Goal: Task Accomplishment & Management: Manage account settings

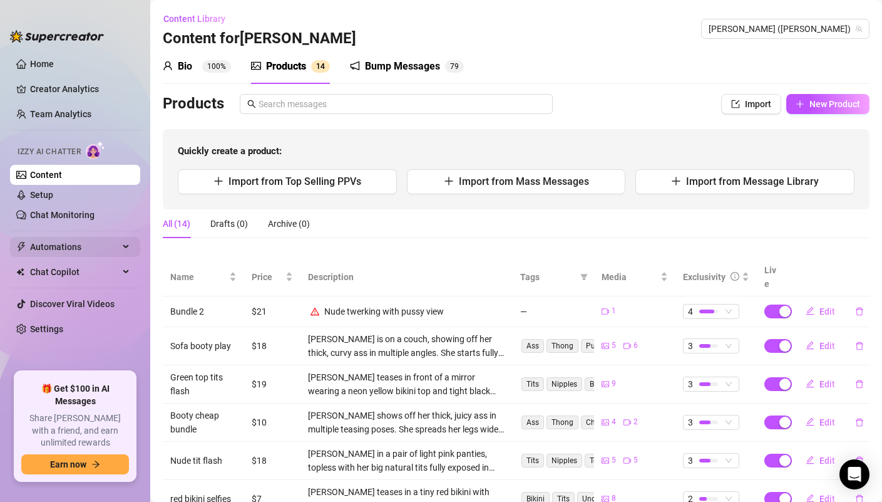
click at [75, 245] on span "Automations" at bounding box center [74, 247] width 89 height 20
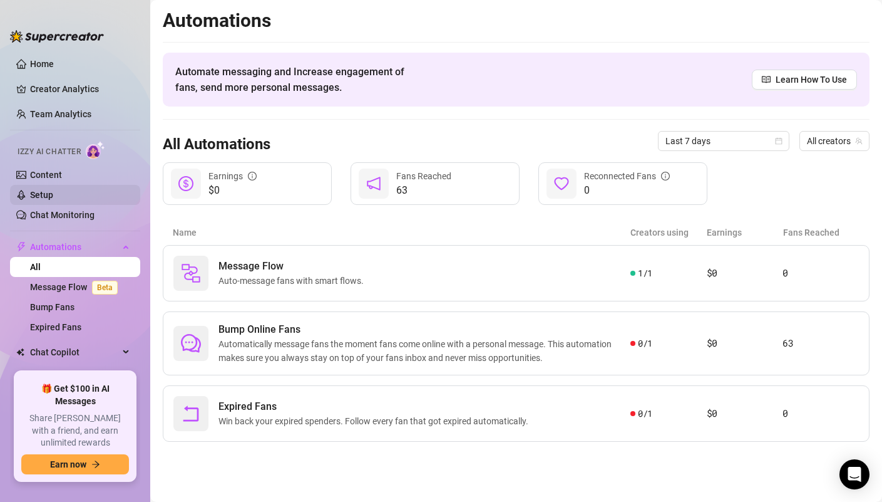
click at [48, 193] on link "Setup" at bounding box center [41, 195] width 23 height 10
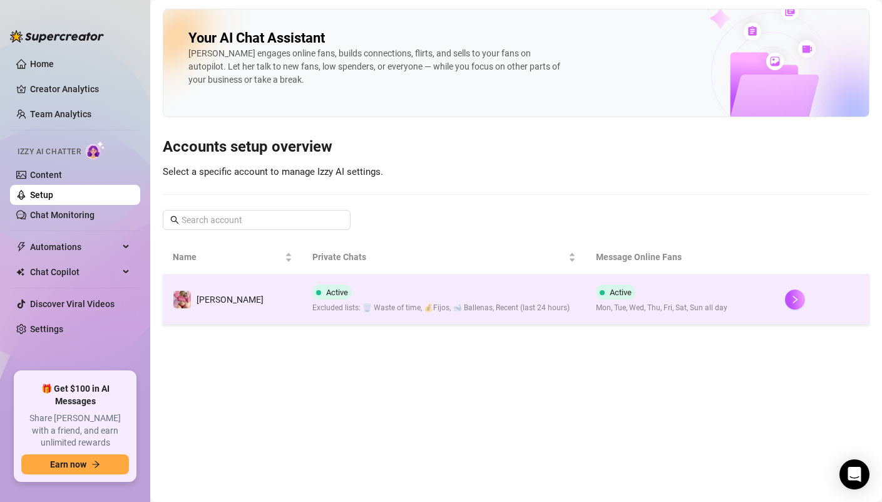
click at [356, 294] on div "Active Excluded lists: 🗑️ Waste of time, 💰Fijos, 🐋 Ballenas, Recent (last 24 ho…" at bounding box center [440, 298] width 257 height 29
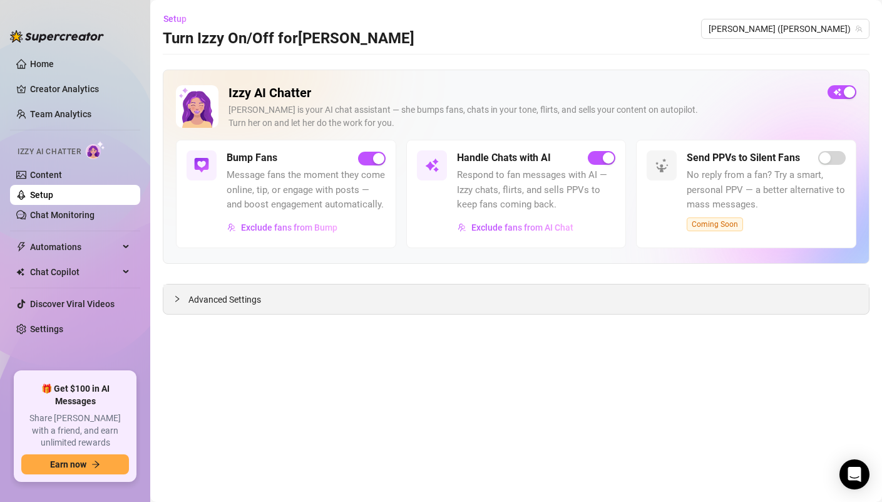
click at [471, 292] on div "Advanced Settings" at bounding box center [516, 298] width 706 height 29
drag, startPoint x: 277, startPoint y: 306, endPoint x: 264, endPoint y: 306, distance: 13.2
click at [277, 306] on div "Advanced Settings" at bounding box center [516, 298] width 706 height 29
click at [240, 299] on span "Advanced Settings" at bounding box center [224, 299] width 73 height 14
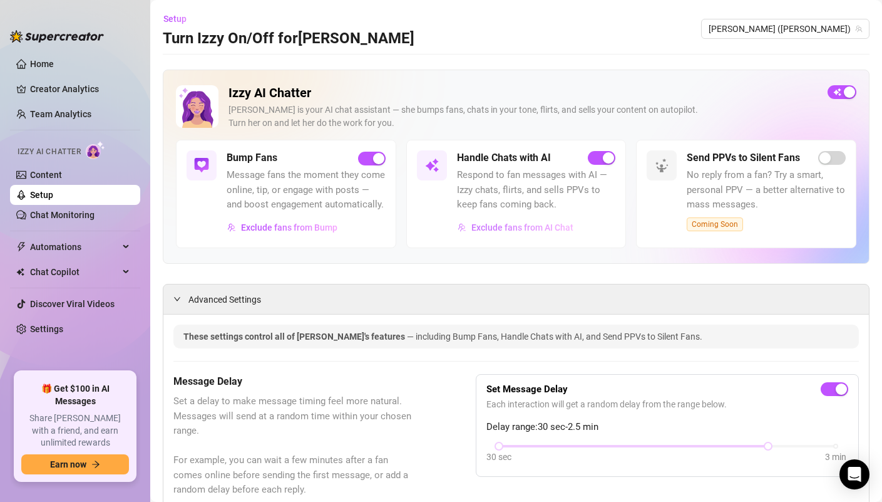
click at [496, 232] on span "Exclude fans from AI Chat" at bounding box center [523, 227] width 102 height 10
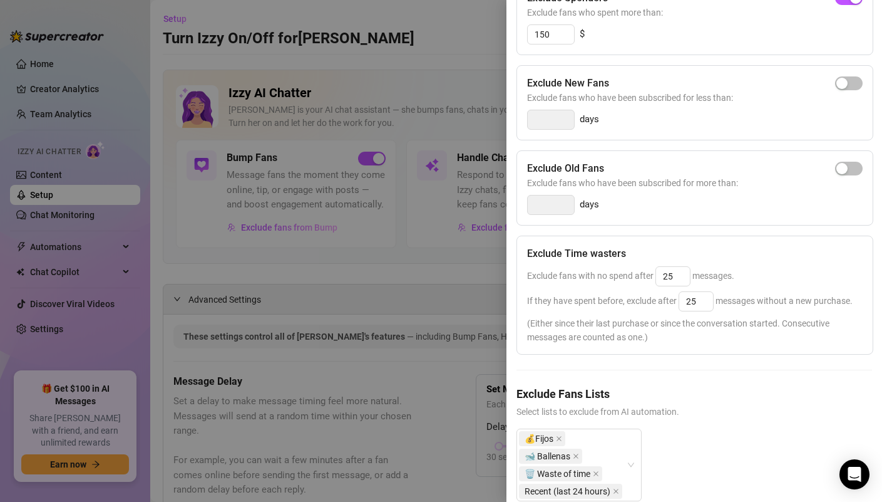
scroll to position [172, 0]
click at [674, 276] on input "25" at bounding box center [673, 275] width 34 height 19
click at [760, 278] on div "Exclude fans with no spend after 25 messages." at bounding box center [695, 276] width 336 height 20
click at [677, 278] on input "25" at bounding box center [673, 275] width 34 height 19
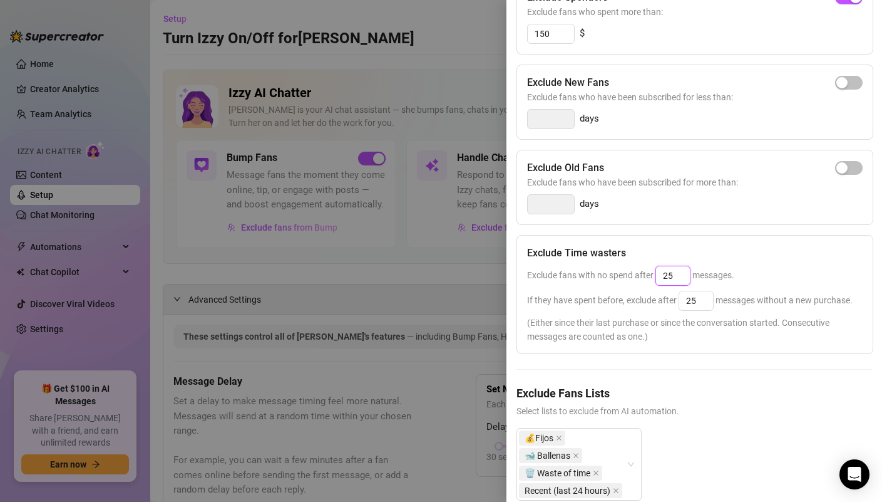
click at [677, 278] on input "25" at bounding box center [673, 275] width 34 height 19
click at [760, 258] on div "Exclude Time wasters" at bounding box center [695, 252] width 336 height 15
click at [671, 278] on input "25" at bounding box center [673, 275] width 34 height 19
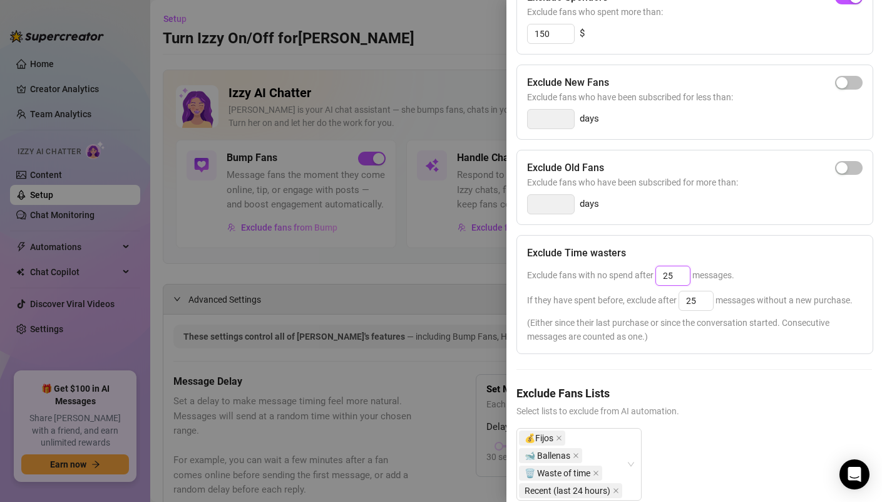
click at [671, 278] on input "25" at bounding box center [673, 275] width 34 height 19
click at [715, 276] on span "Exclude fans with no spend after 25 messages." at bounding box center [630, 275] width 207 height 10
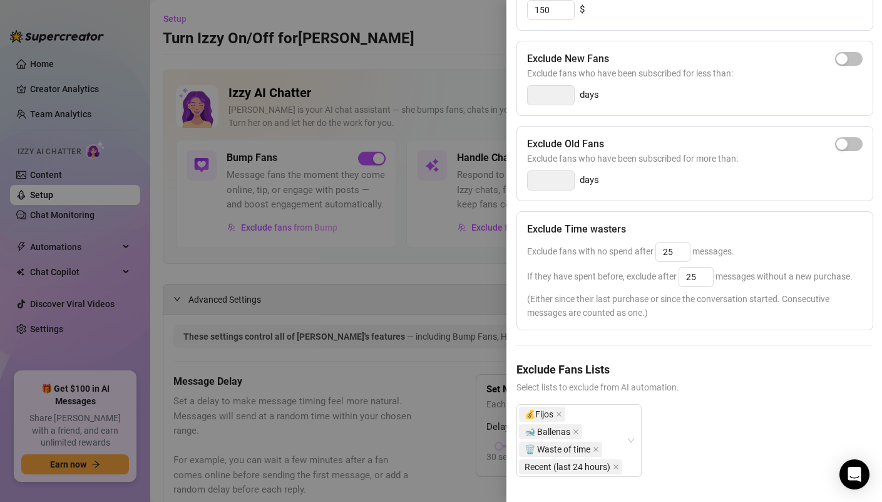
scroll to position [219, 0]
click at [669, 242] on input "25" at bounding box center [673, 251] width 34 height 19
click at [702, 267] on input "25" at bounding box center [696, 276] width 34 height 19
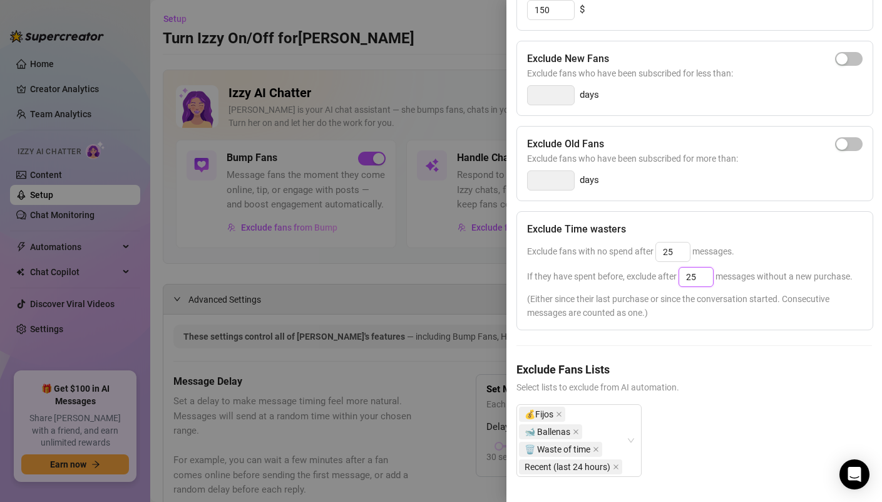
scroll to position [0, 0]
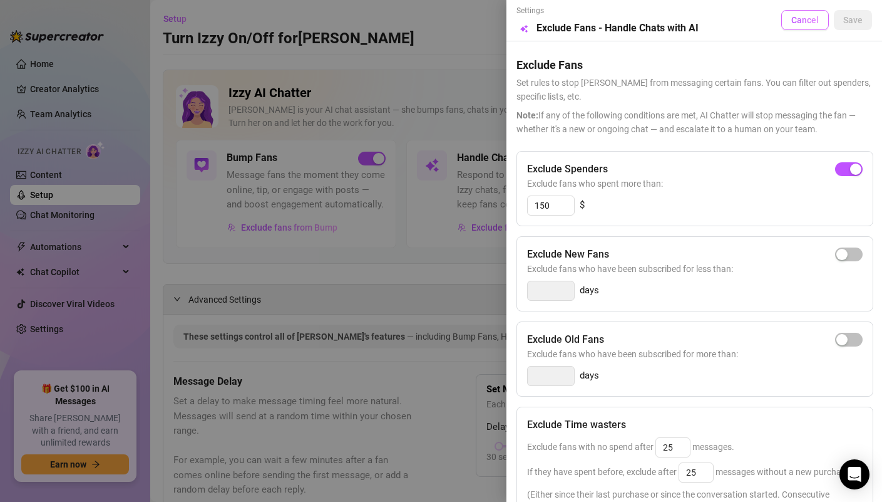
click at [802, 15] on span "Cancel" at bounding box center [806, 20] width 28 height 10
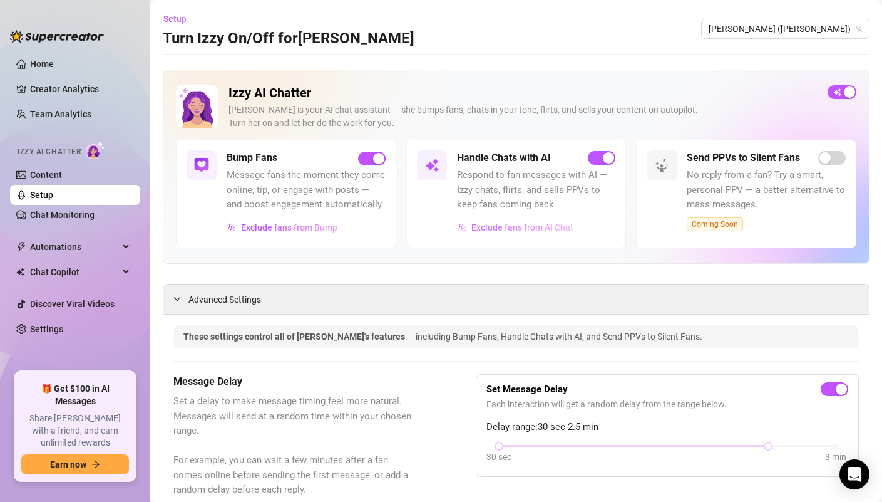
click at [513, 232] on span "Exclude fans from AI Chat" at bounding box center [523, 227] width 102 height 10
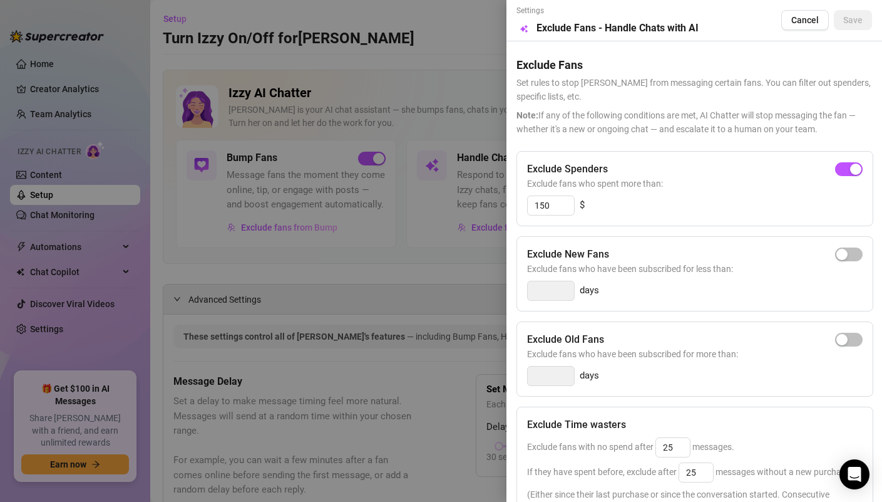
scroll to position [219, 0]
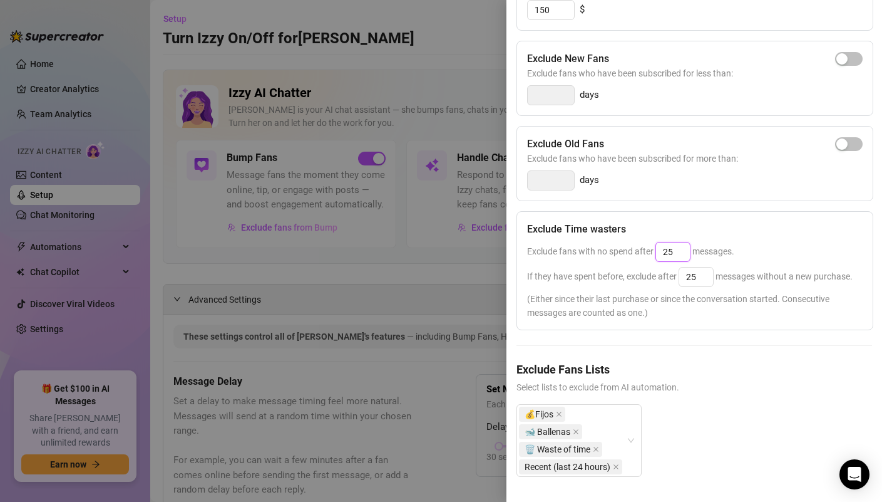
click at [673, 242] on input "25" at bounding box center [673, 251] width 34 height 19
click at [687, 242] on input "25" at bounding box center [673, 251] width 34 height 19
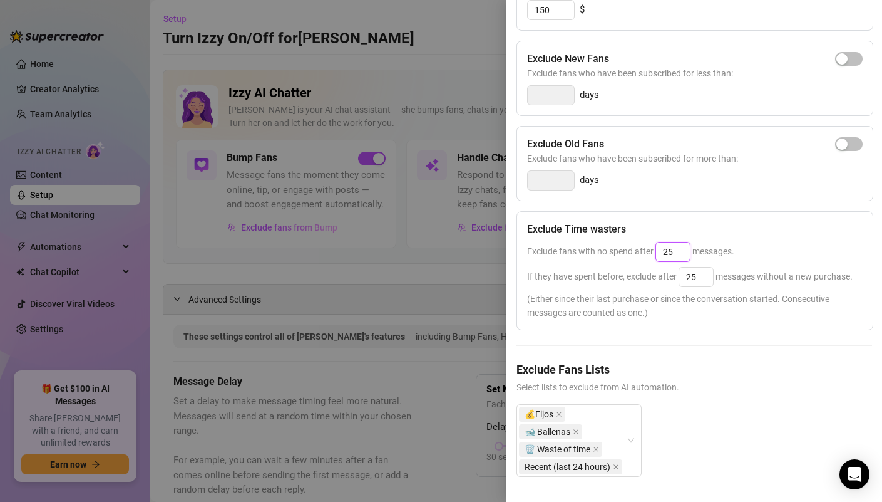
click at [683, 242] on input "25" at bounding box center [673, 251] width 34 height 19
click at [669, 242] on input "25" at bounding box center [673, 251] width 34 height 19
type input "25"
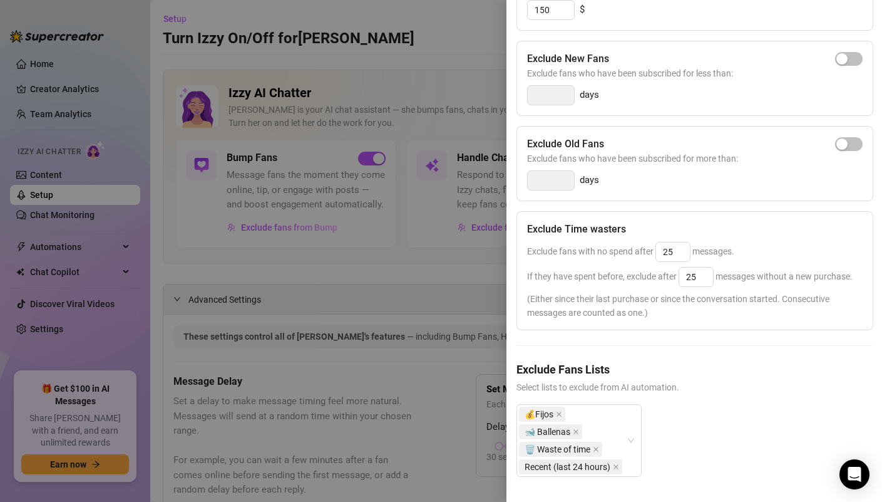
click at [763, 242] on div "Exclude fans with no spend after 25 messages." at bounding box center [695, 252] width 336 height 20
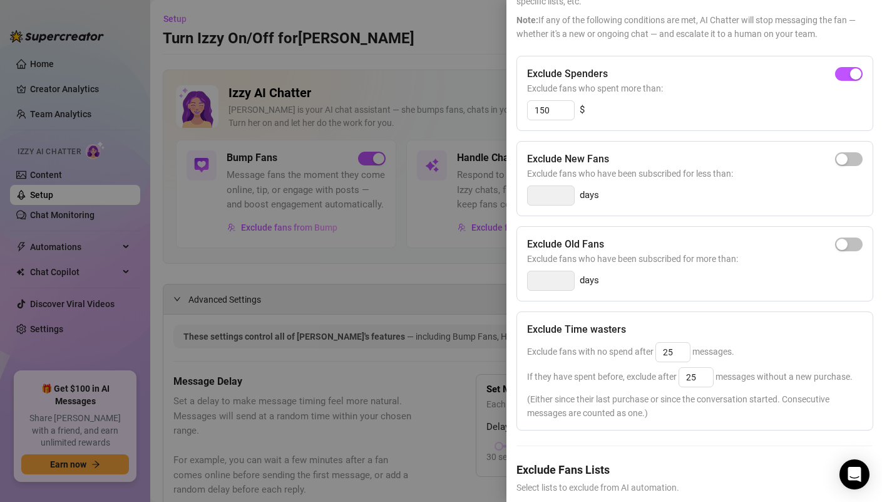
scroll to position [0, 0]
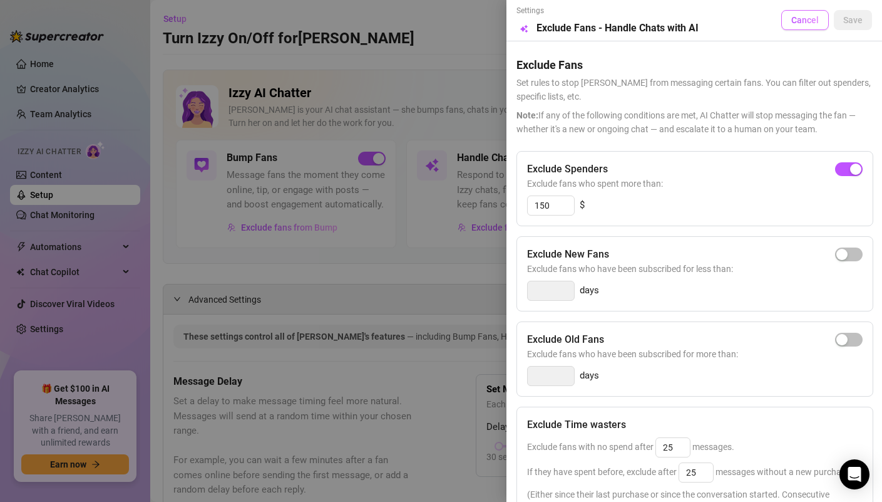
click at [800, 21] on span "Cancel" at bounding box center [806, 20] width 28 height 10
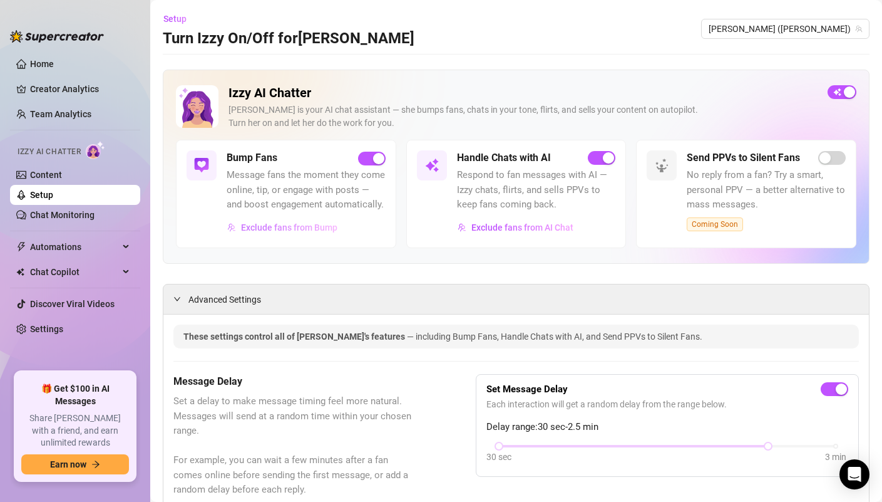
click at [279, 232] on span "Exclude fans from Bump" at bounding box center [289, 227] width 96 height 10
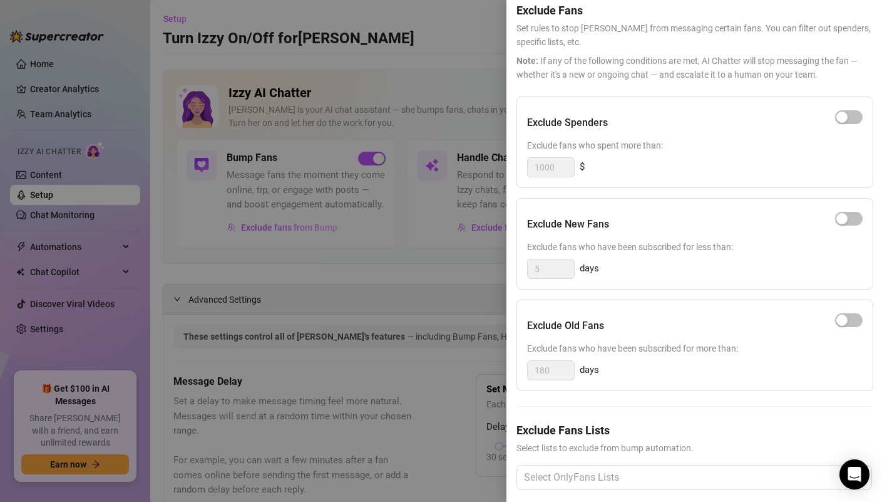
scroll to position [77, 0]
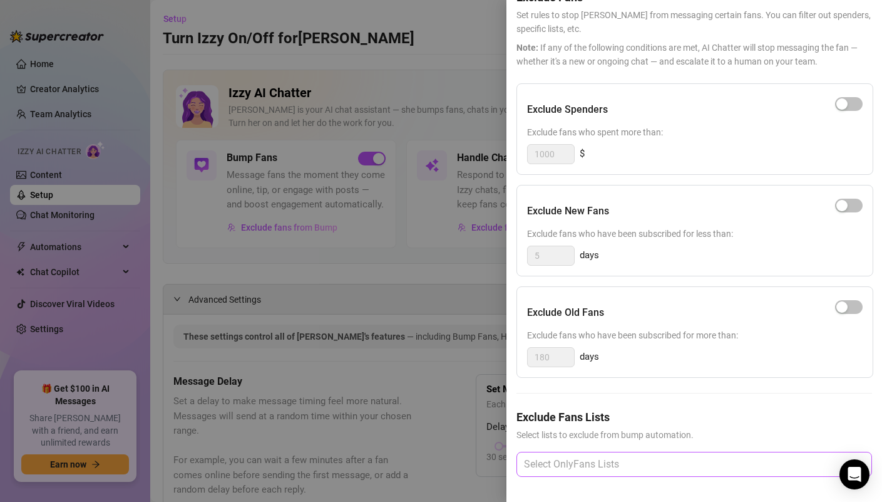
click at [562, 458] on div at bounding box center [688, 464] width 338 height 23
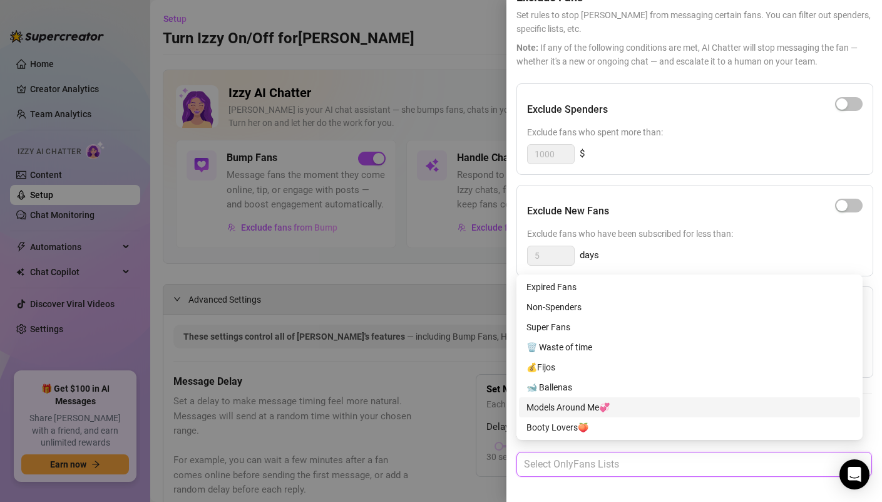
scroll to position [140, 0]
click at [594, 406] on div "Recent (last 24 hours)" at bounding box center [690, 407] width 326 height 14
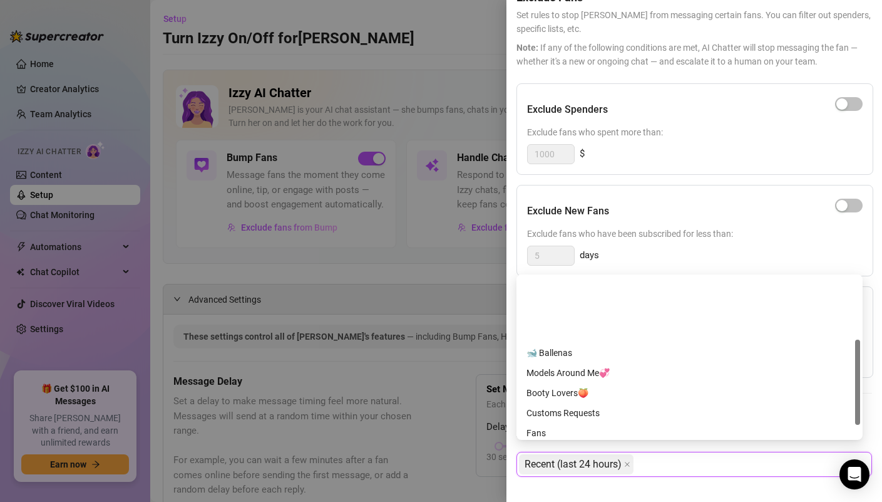
scroll to position [0, 0]
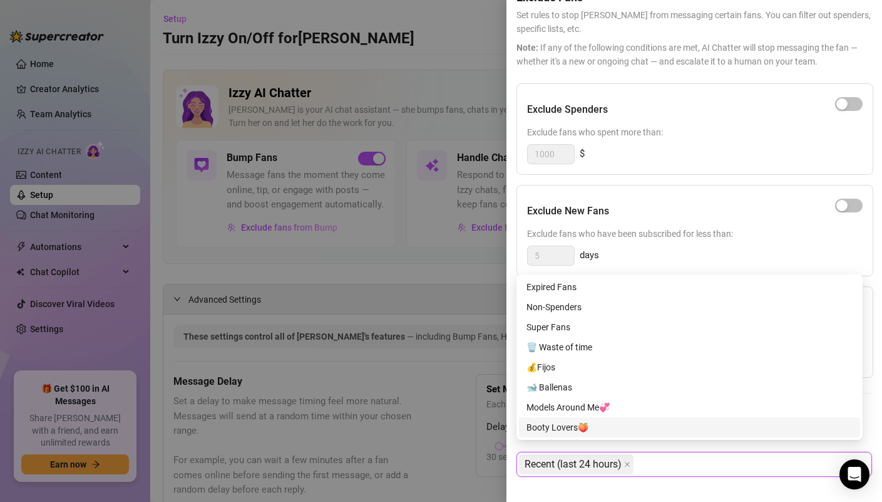
click at [663, 475] on div "Exclude Fans Lists Select lists to exclude from bump automation. Recent (last 2…" at bounding box center [695, 452] width 356 height 88
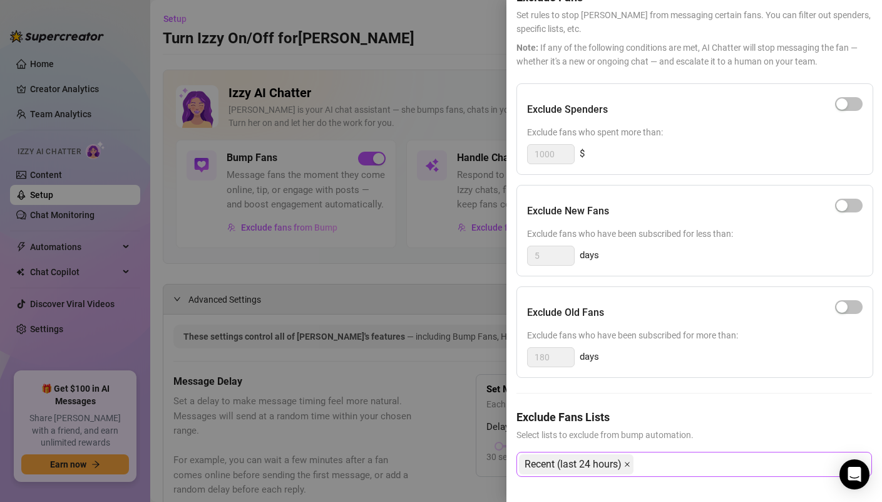
click at [628, 462] on icon "close" at bounding box center [627, 464] width 5 height 5
click at [638, 453] on div at bounding box center [688, 464] width 338 height 23
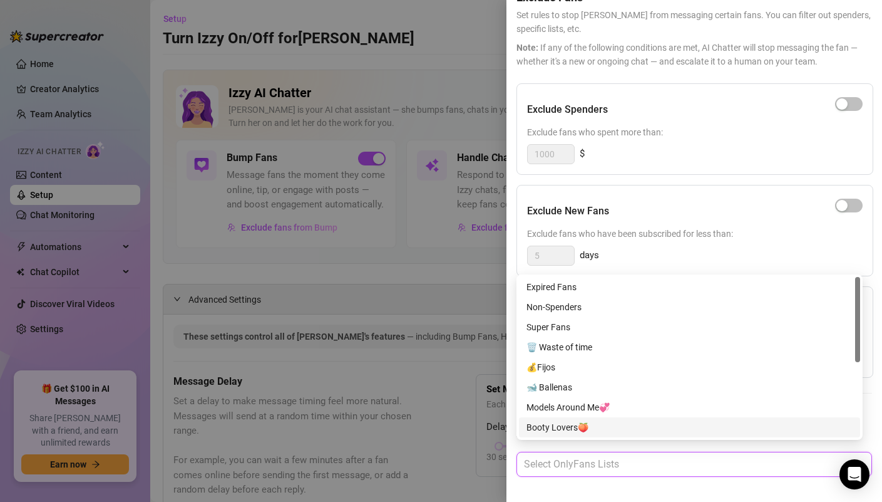
scroll to position [140, 0]
click at [619, 463] on div at bounding box center [688, 464] width 338 height 23
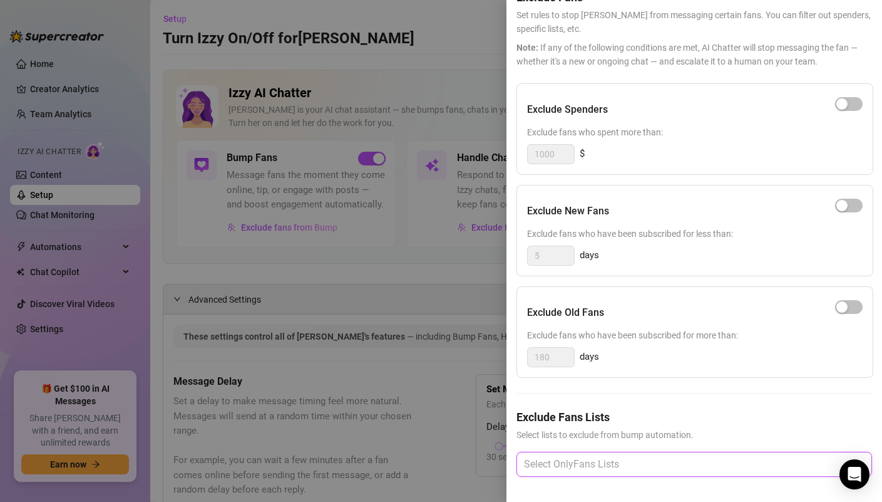
scroll to position [0, 0]
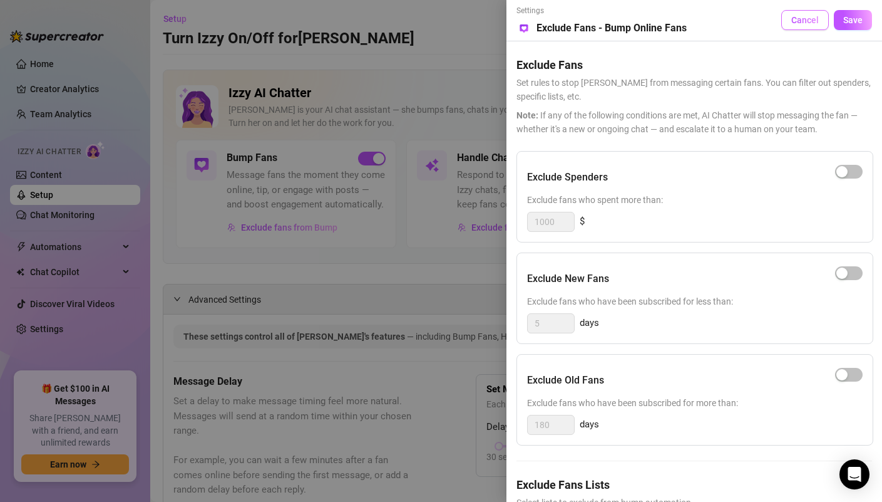
click at [783, 14] on button "Cancel" at bounding box center [806, 20] width 48 height 20
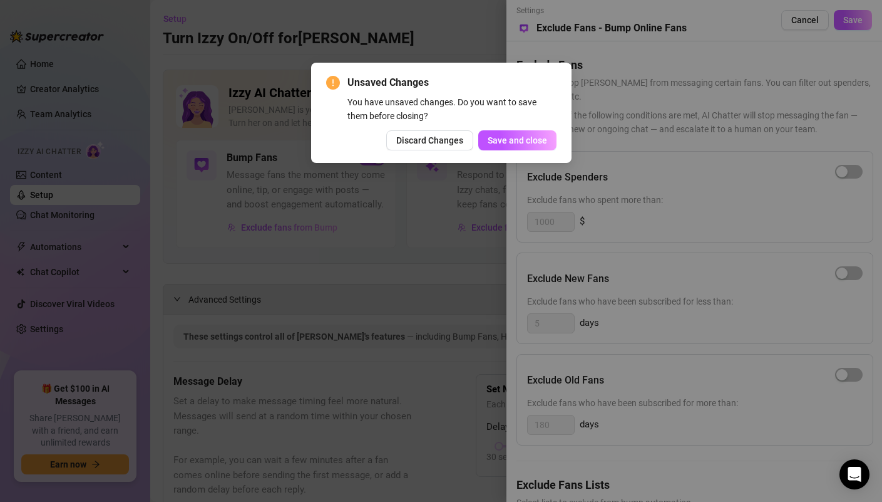
click at [454, 146] on button "Discard Changes" at bounding box center [429, 140] width 87 height 20
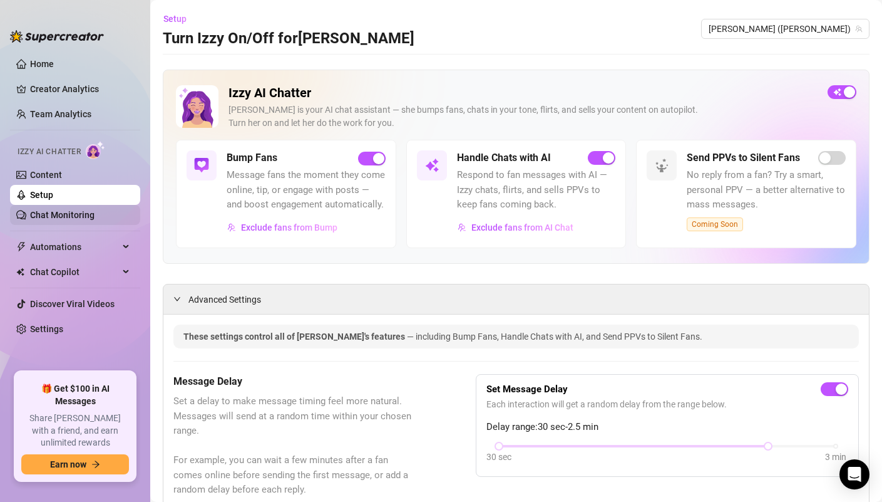
click at [95, 214] on link "Chat Monitoring" at bounding box center [62, 215] width 65 height 10
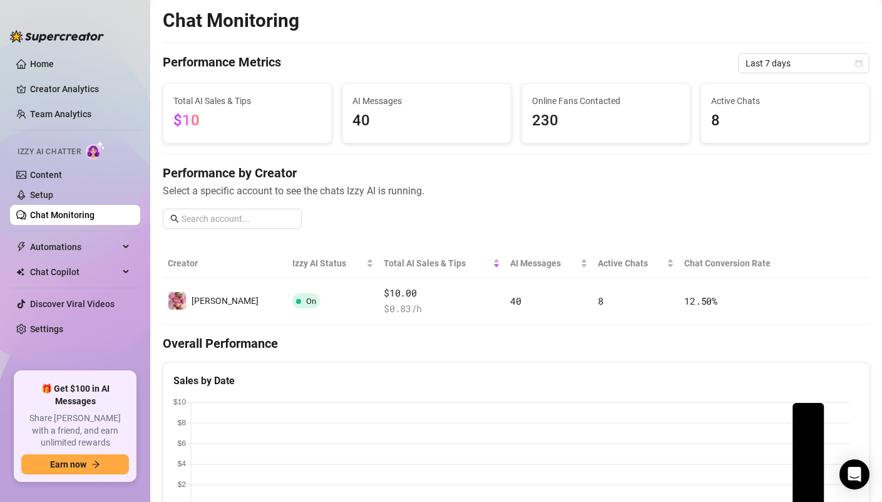
click at [550, 122] on span "230" at bounding box center [606, 121] width 148 height 24
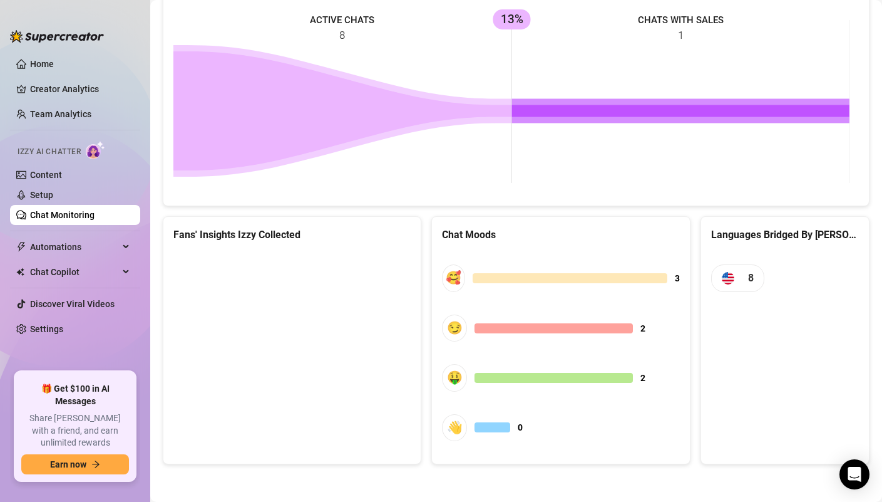
click at [334, 371] on canvas at bounding box center [290, 346] width 234 height 188
click at [759, 322] on div "Languages Bridged By Izzy 8" at bounding box center [785, 340] width 169 height 248
click at [748, 276] on span "8" at bounding box center [751, 278] width 6 height 16
click at [794, 247] on div "8" at bounding box center [785, 278] width 168 height 72
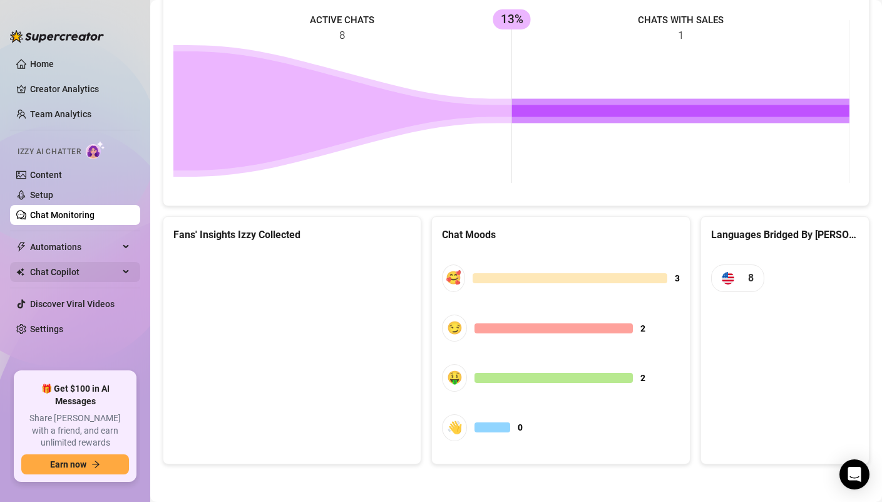
click at [55, 277] on span "Chat Copilot" at bounding box center [74, 272] width 89 height 20
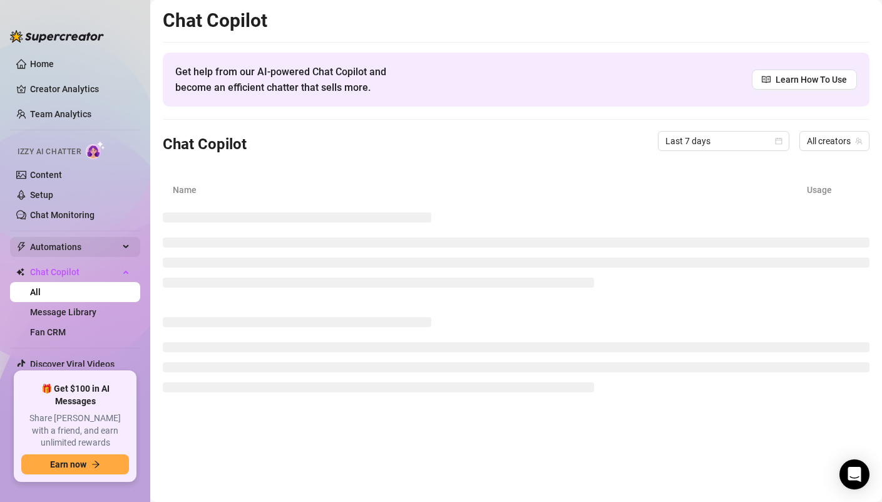
click at [75, 249] on span "Automations" at bounding box center [74, 247] width 89 height 20
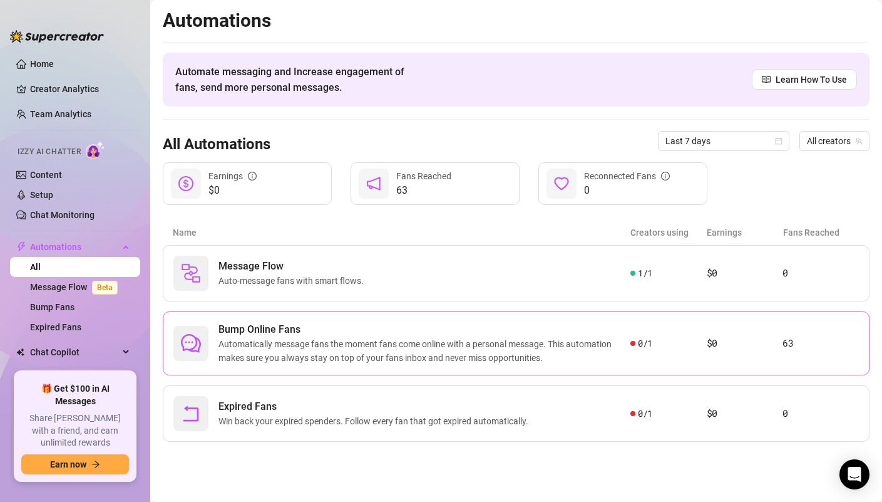
click at [346, 344] on span "Automatically message fans the moment fans come online with a personal message.…" at bounding box center [425, 351] width 412 height 28
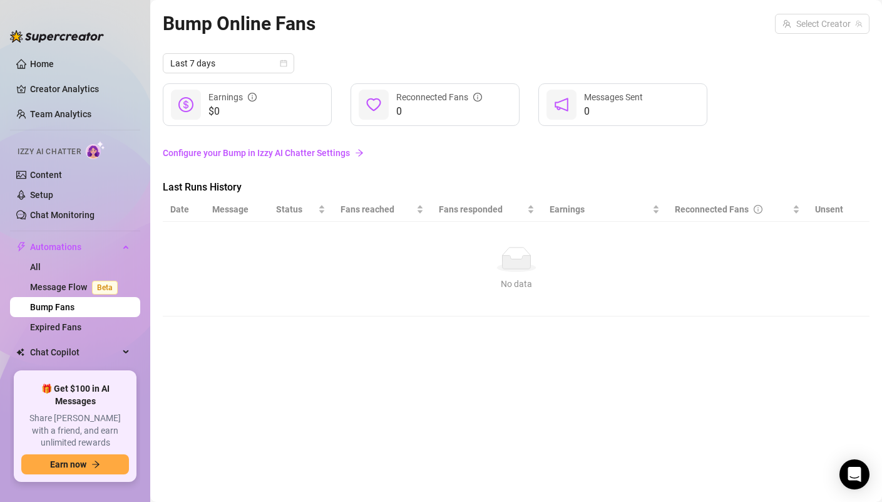
click at [297, 156] on link "Configure your Bump in Izzy AI Chatter Settings" at bounding box center [516, 153] width 707 height 14
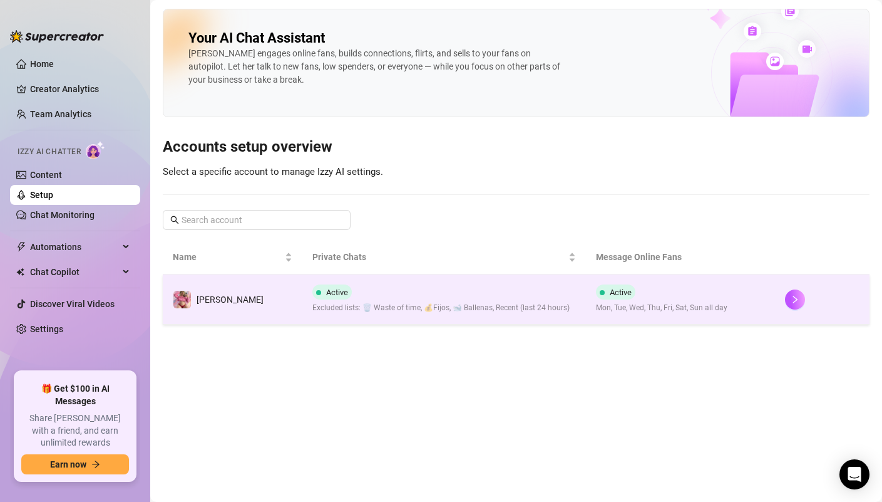
click at [451, 317] on td "Active Excluded lists: 🗑️ Waste of time, 💰Fijos, 🐋 Ballenas, Recent (last 24 ho…" at bounding box center [444, 299] width 284 height 50
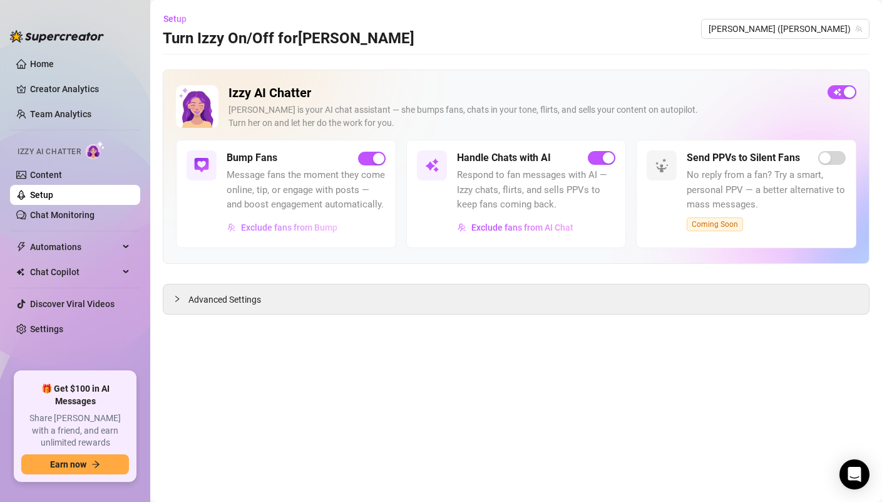
click at [309, 227] on span "Exclude fans from Bump" at bounding box center [289, 227] width 96 height 10
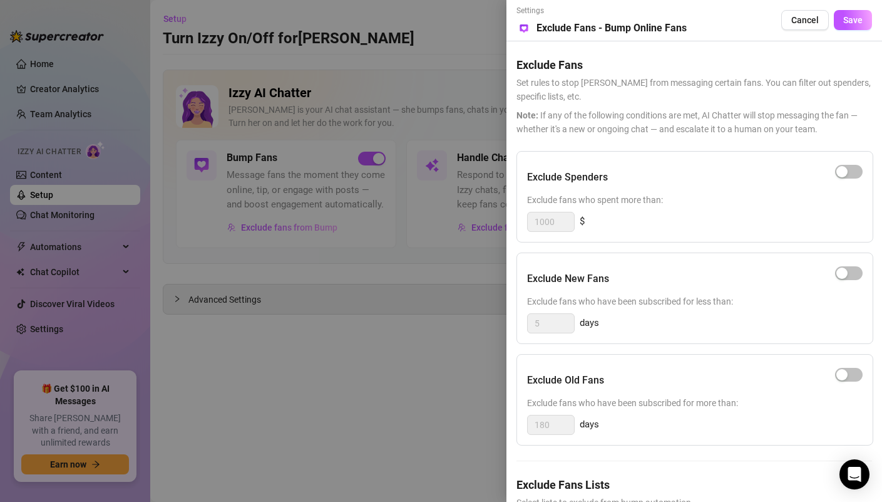
scroll to position [77, 0]
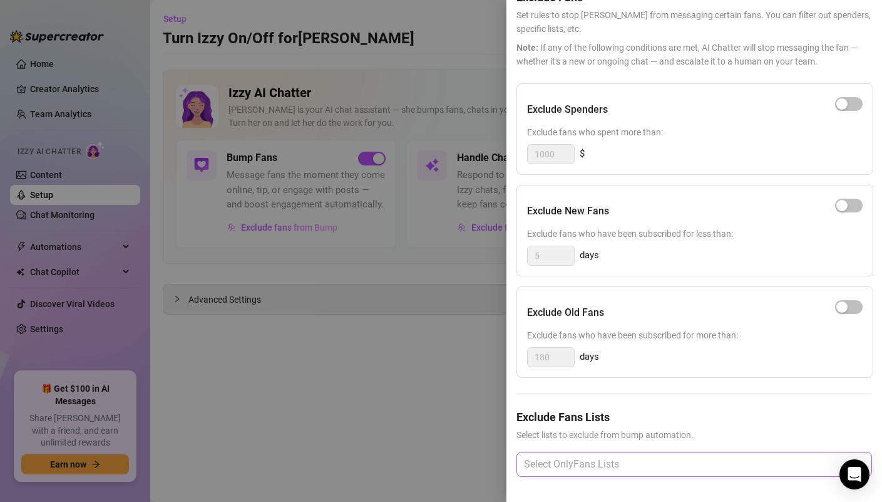
click at [652, 455] on div at bounding box center [688, 464] width 338 height 23
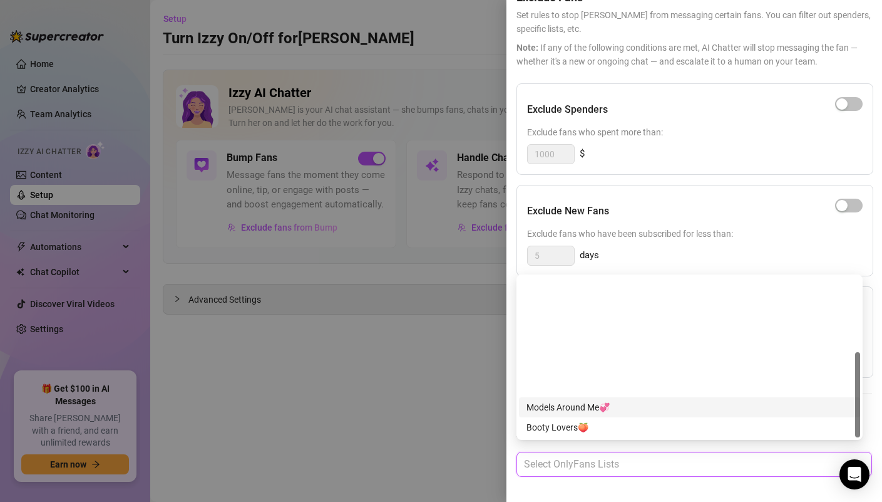
scroll to position [140, 0]
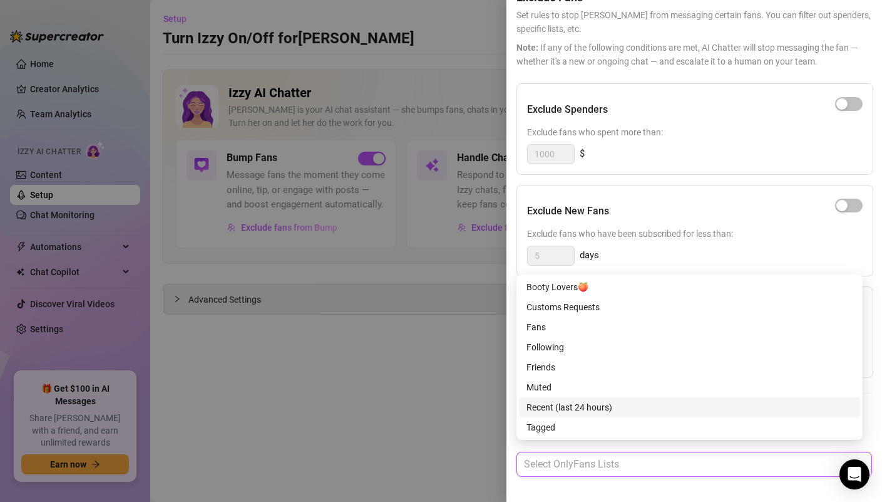
click at [587, 407] on div "Recent (last 24 hours)" at bounding box center [690, 407] width 326 height 14
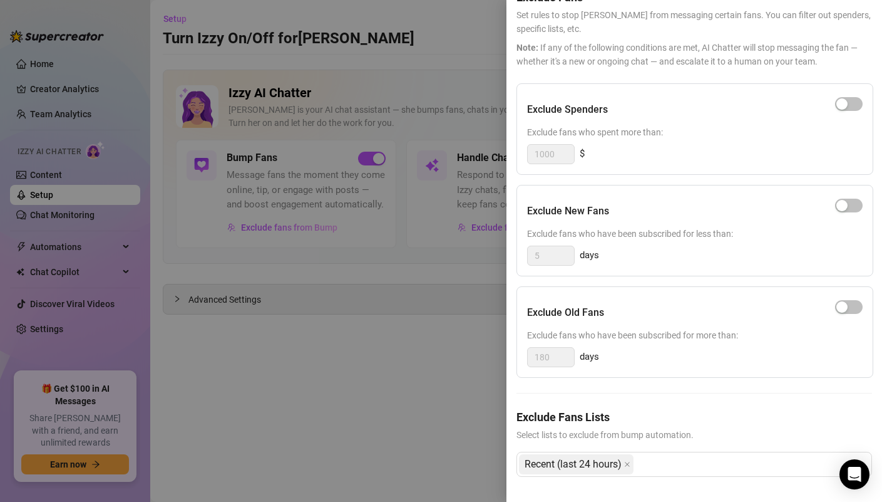
click at [431, 403] on div at bounding box center [441, 251] width 882 height 502
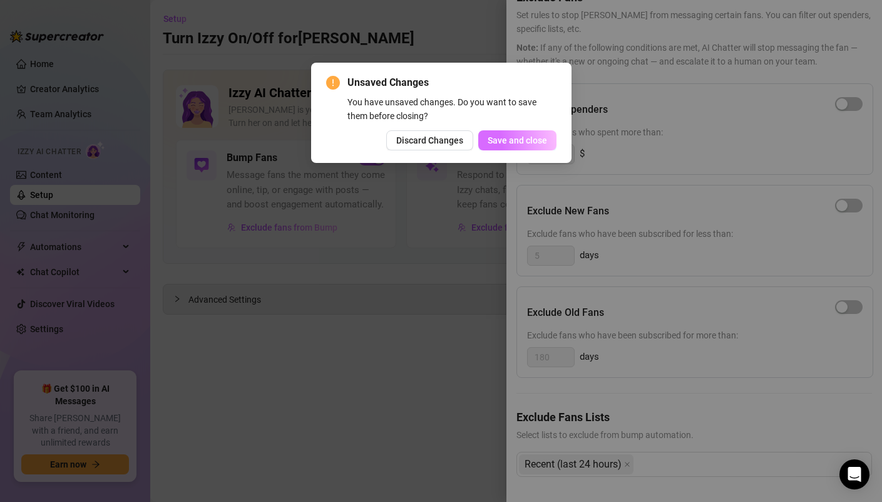
click at [510, 143] on span "Save and close" at bounding box center [517, 140] width 59 height 10
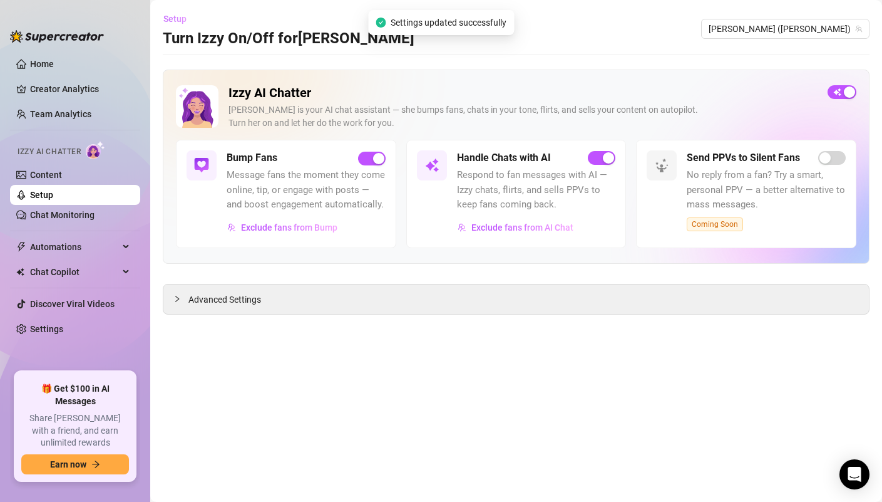
click at [174, 19] on span "Setup" at bounding box center [174, 19] width 23 height 10
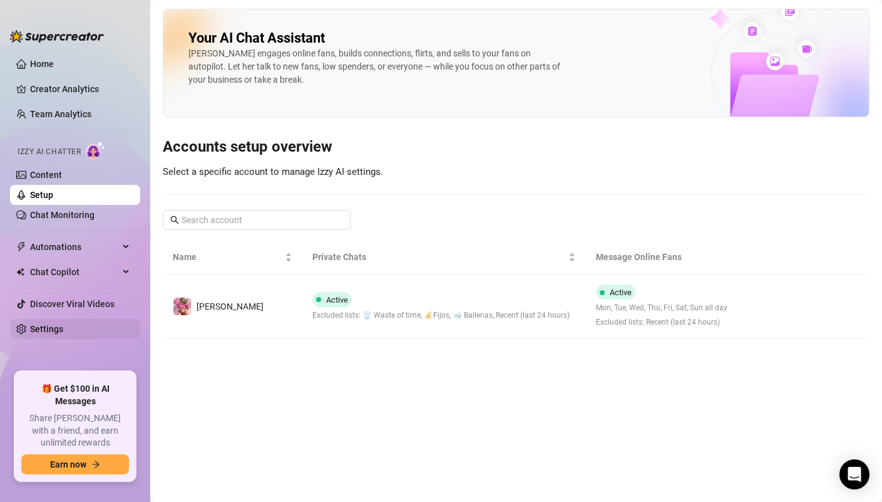
click at [49, 331] on link "Settings" at bounding box center [46, 329] width 33 height 10
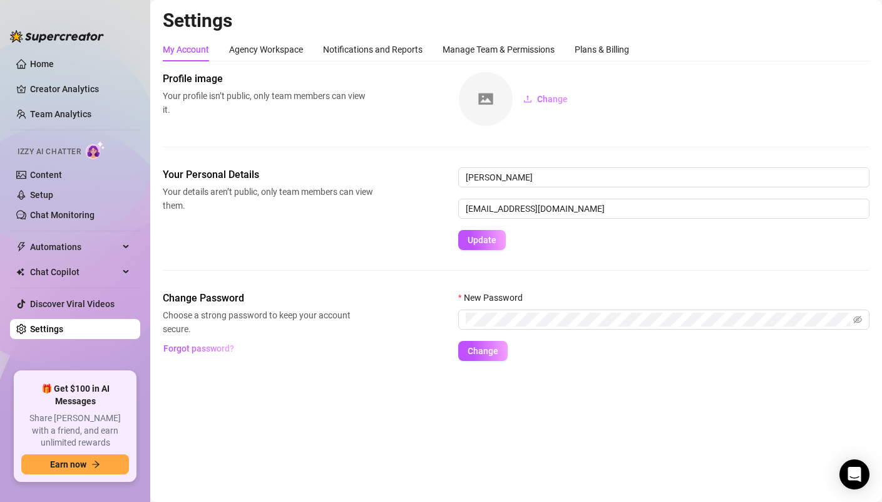
click at [271, 37] on div "Settings My Account Agency Workspace Notifications and Reports Manage Team & Pe…" at bounding box center [516, 192] width 707 height 367
click at [348, 38] on div "Notifications and Reports" at bounding box center [373, 50] width 100 height 24
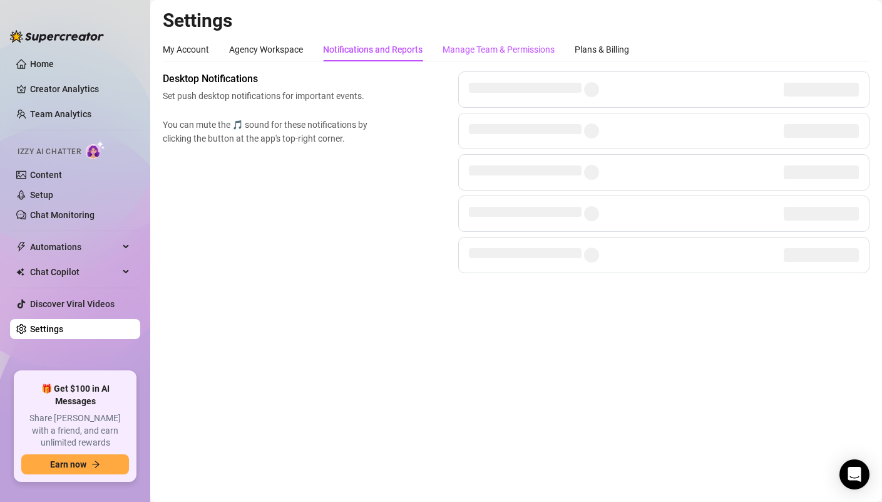
click at [454, 46] on div "Manage Team & Permissions" at bounding box center [499, 50] width 112 height 14
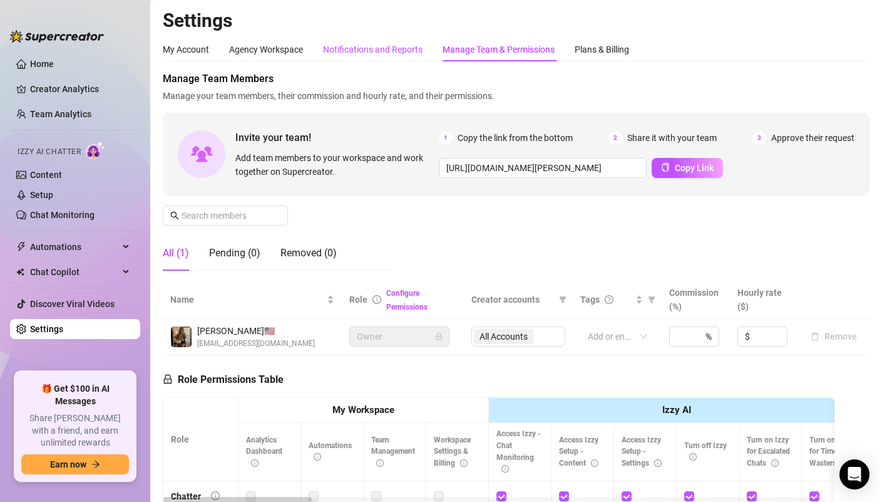
click at [359, 45] on div "Notifications and Reports" at bounding box center [373, 50] width 100 height 14
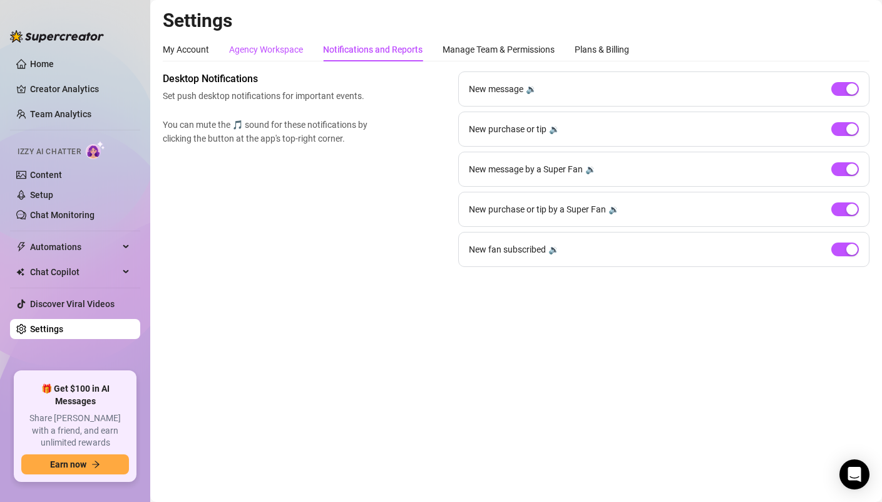
click at [267, 52] on div "Agency Workspace" at bounding box center [266, 50] width 74 height 14
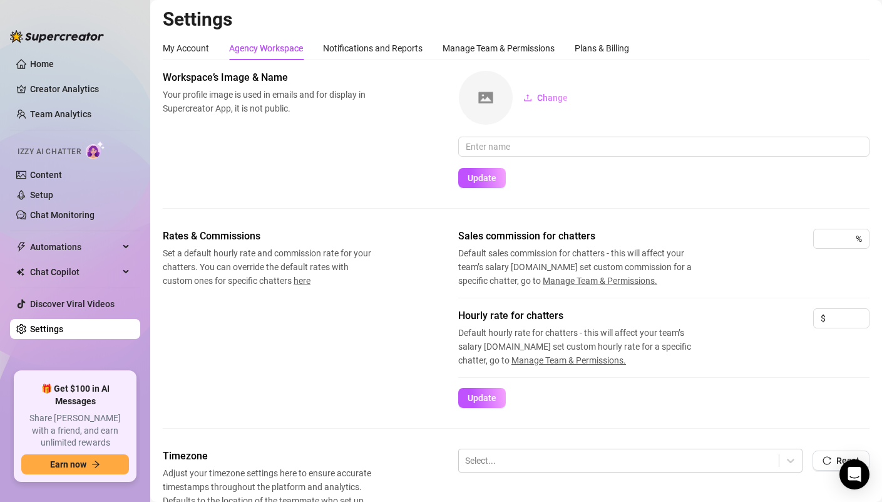
scroll to position [3, 0]
click at [610, 43] on div "Plans & Billing" at bounding box center [602, 47] width 54 height 14
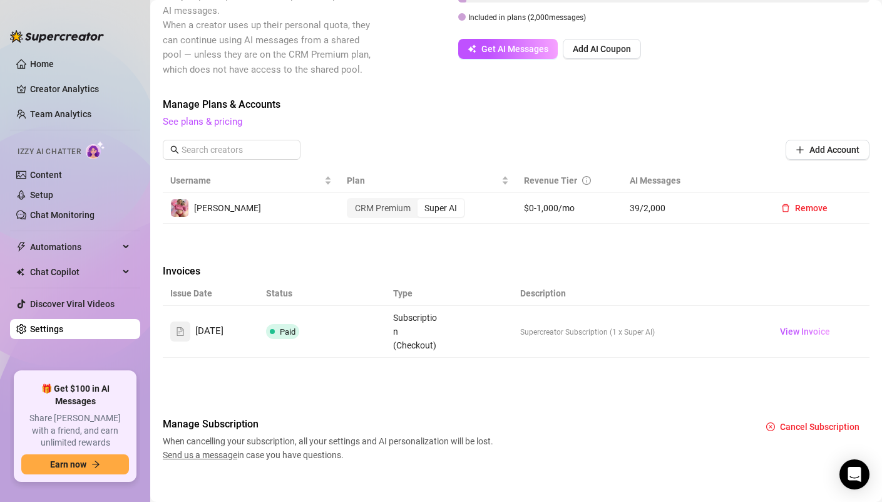
scroll to position [308, 0]
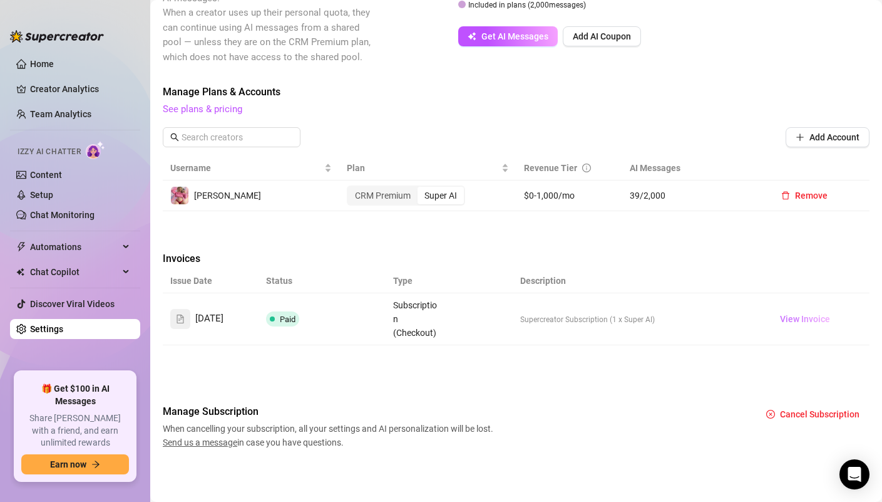
click at [796, 316] on span "View Invoice" at bounding box center [805, 319] width 50 height 14
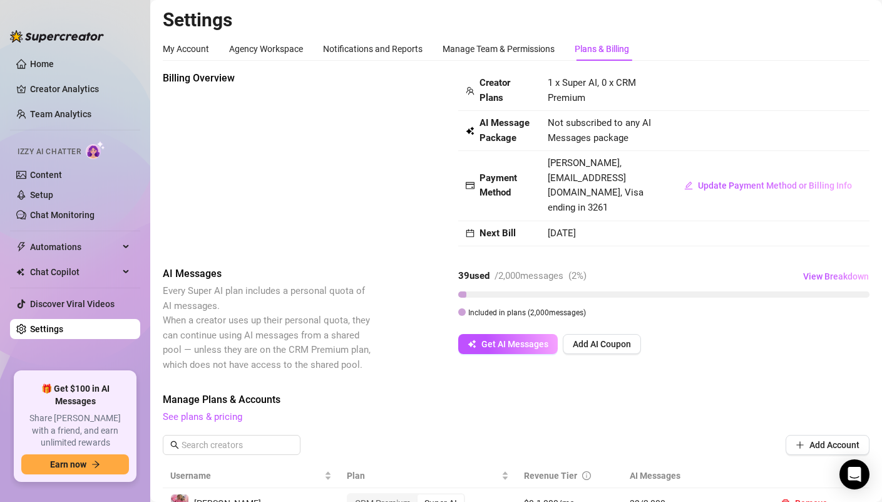
scroll to position [0, 0]
click at [507, 346] on span "Get AI Messages" at bounding box center [515, 344] width 67 height 10
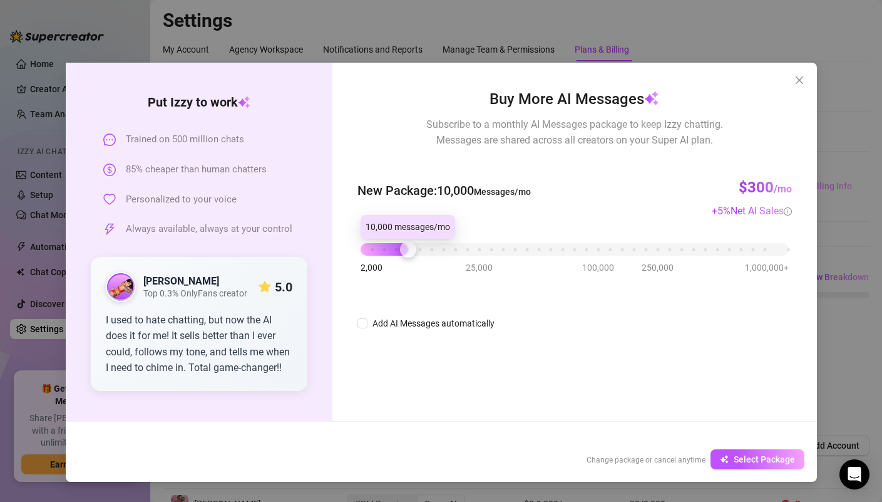
drag, startPoint x: 368, startPoint y: 250, endPoint x: 361, endPoint y: 267, distance: 18.3
click at [394, 266] on div "2,000 25,000 100,000 250,000 1,000,000+" at bounding box center [575, 250] width 434 height 33
click at [193, 296] on span "Top 0.3% OnlyFans creator" at bounding box center [195, 293] width 104 height 11
drag, startPoint x: 382, startPoint y: 254, endPoint x: 361, endPoint y: 259, distance: 21.9
click at [361, 259] on div "2,000 25,000 100,000 250,000 1,000,000+" at bounding box center [575, 250] width 434 height 33
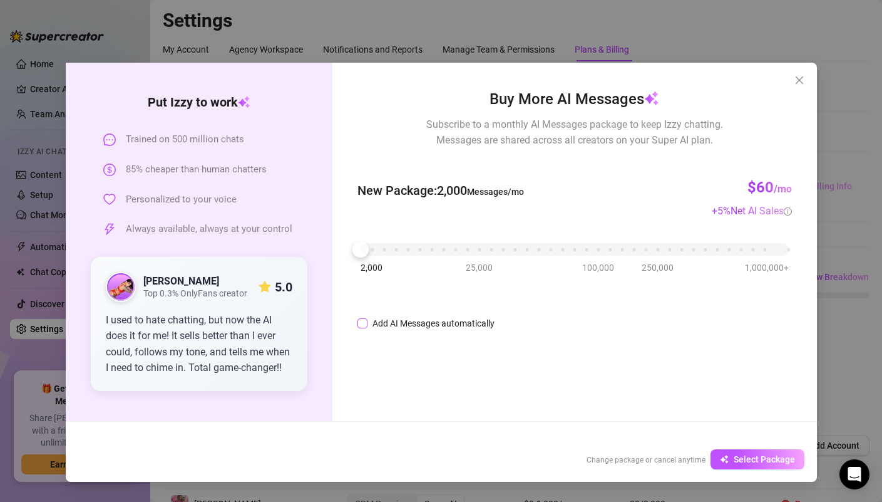
click at [363, 324] on input "Add AI Messages automatically" at bounding box center [363, 323] width 10 height 10
checkbox input "false"
drag, startPoint x: 358, startPoint y: 252, endPoint x: 338, endPoint y: 254, distance: 20.8
click at [338, 254] on div "Buy More AI Messages Subscribe to a monthly AI Messages package to keep Izzy ch…" at bounding box center [575, 242] width 484 height 358
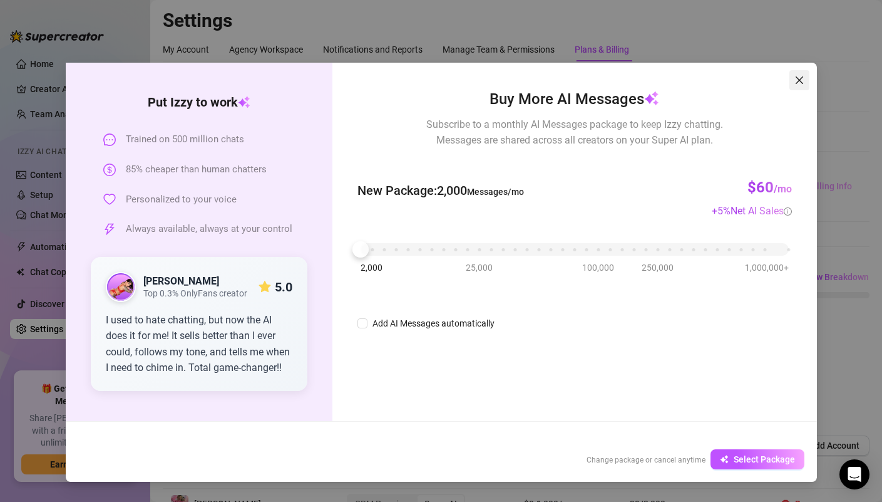
click at [800, 76] on icon "close" at bounding box center [800, 80] width 10 height 10
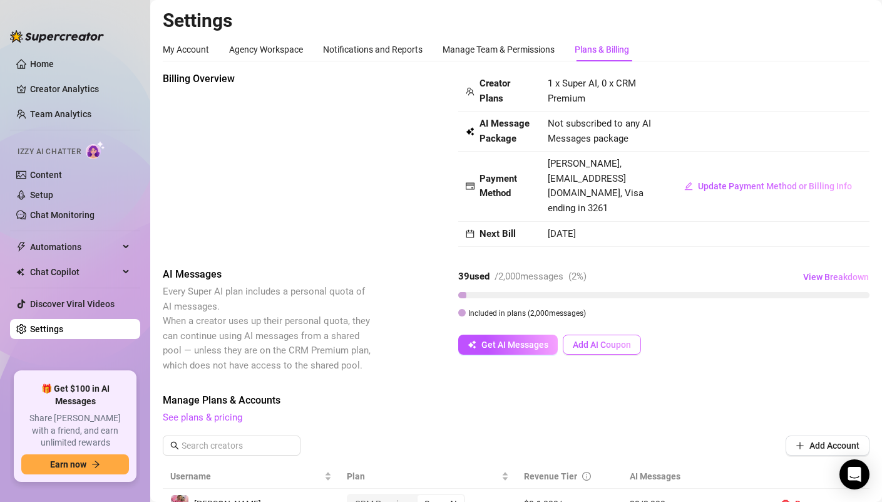
click at [585, 352] on button "Add AI Coupon" at bounding box center [602, 344] width 78 height 20
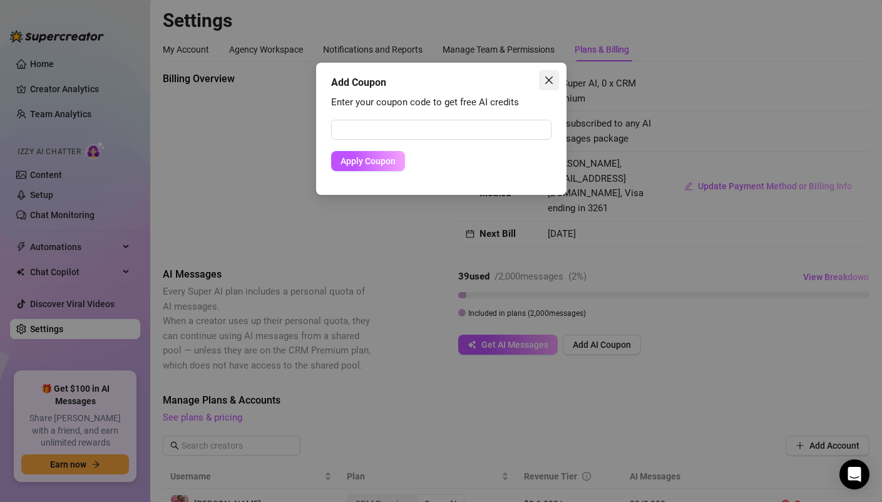
click at [544, 82] on icon "close" at bounding box center [549, 80] width 10 height 10
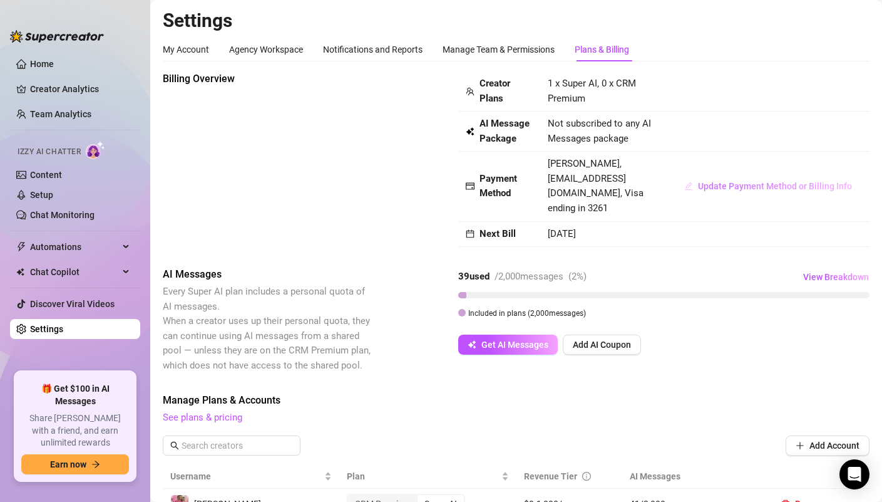
click at [778, 191] on button "Update Payment Method or Billing Info" at bounding box center [768, 186] width 188 height 20
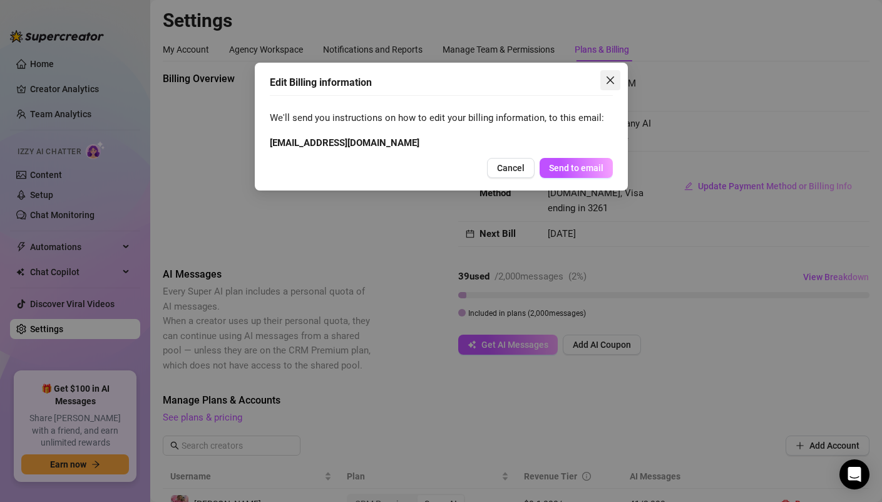
click at [614, 80] on icon "close" at bounding box center [611, 80] width 10 height 10
